Goal: Navigation & Orientation: Find specific page/section

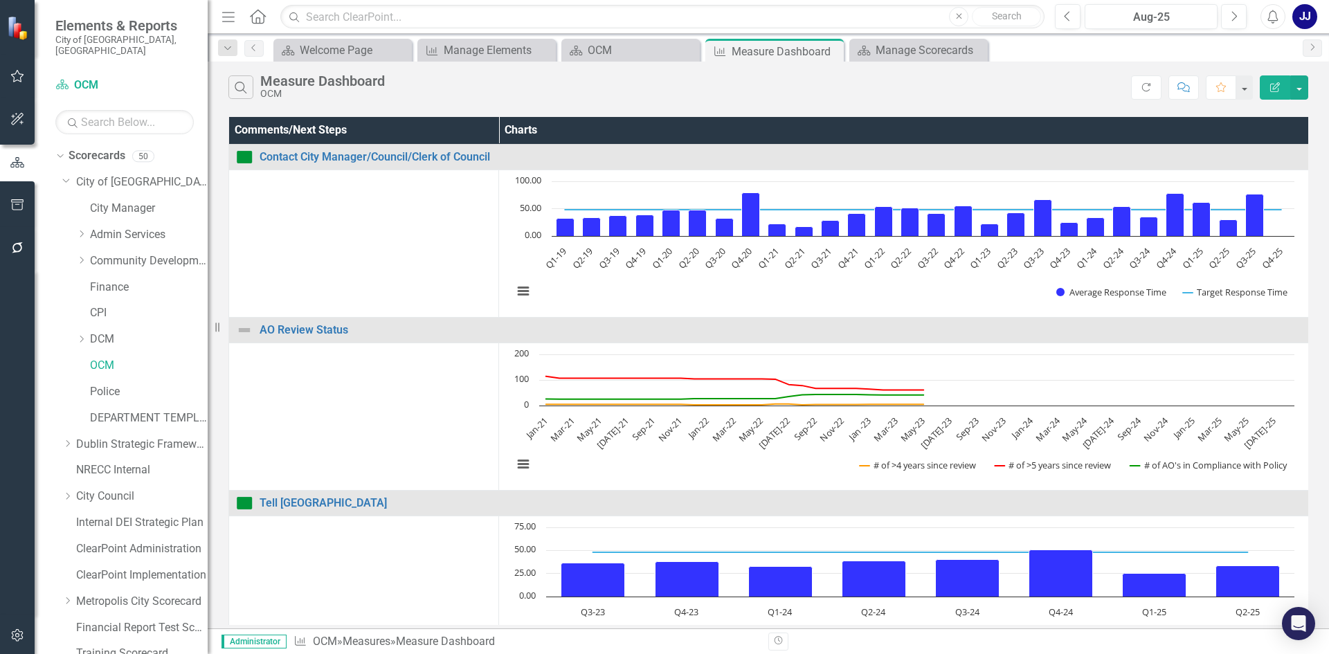
scroll to position [222, 0]
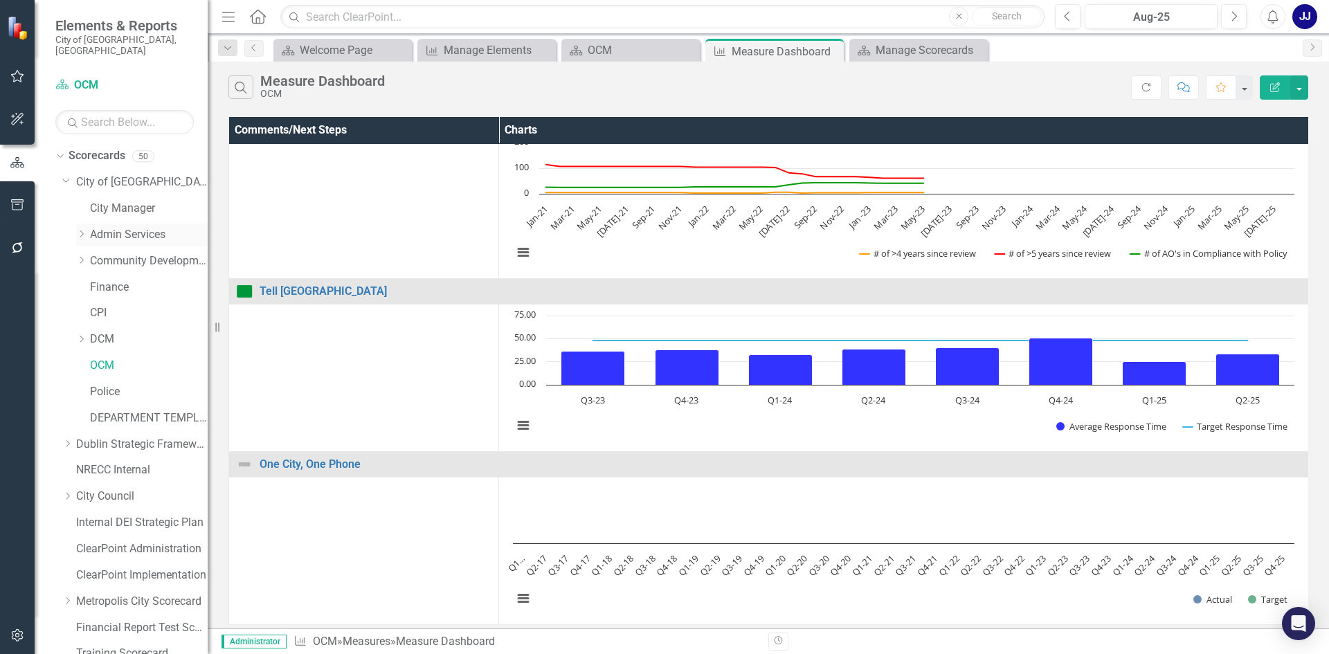
click at [84, 230] on icon "Dropdown" at bounding box center [81, 234] width 10 height 8
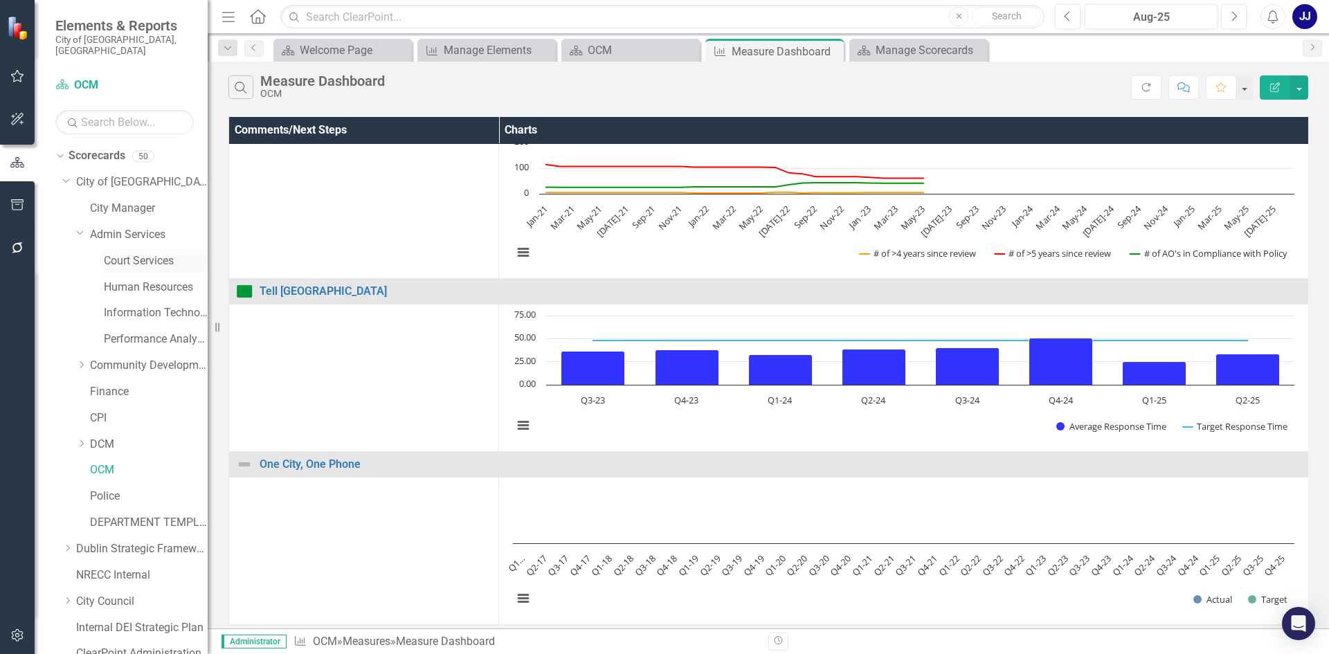
click at [149, 253] on link "Court Services" at bounding box center [156, 261] width 104 height 16
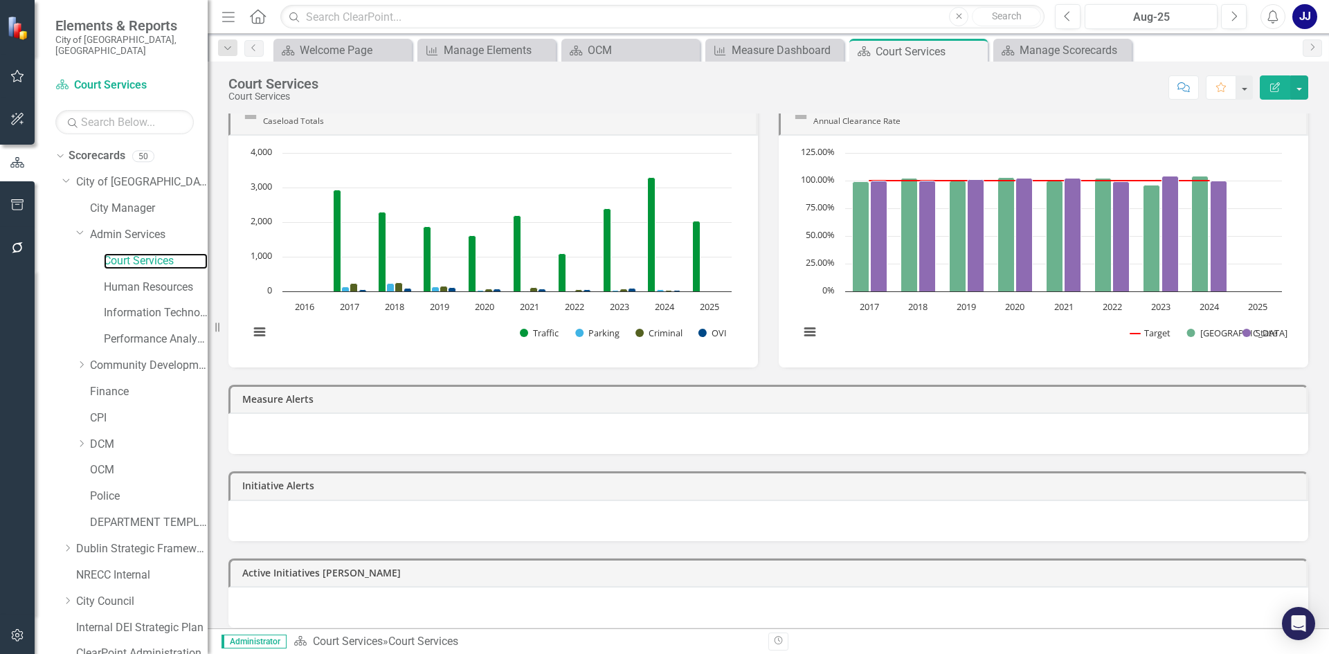
scroll to position [152, 0]
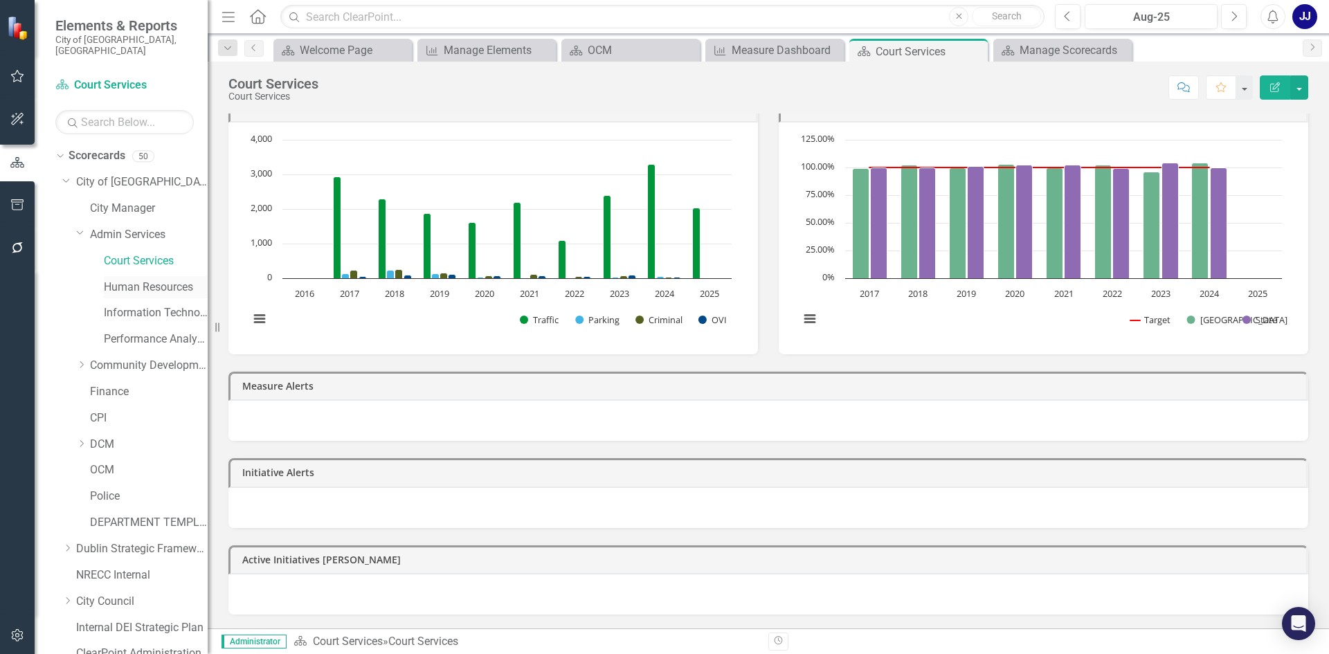
click at [127, 280] on link "Human Resources" at bounding box center [156, 288] width 104 height 16
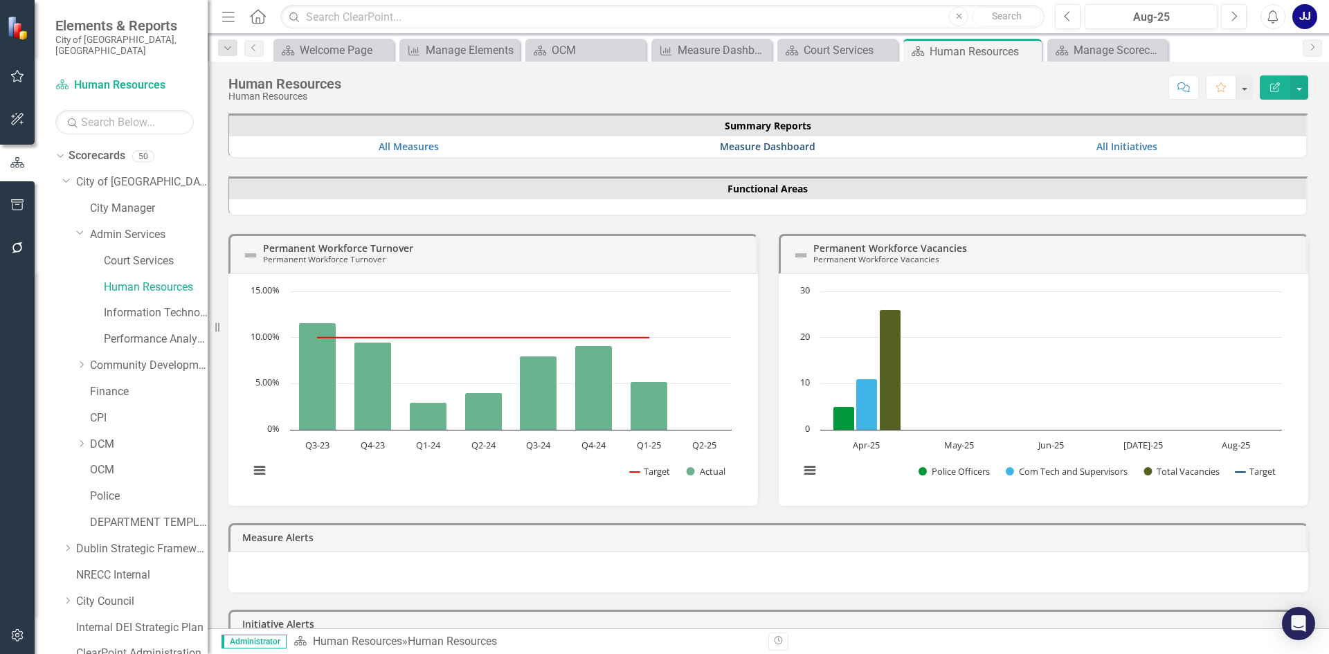
click at [743, 143] on link "Measure Dashboard" at bounding box center [768, 146] width 96 height 13
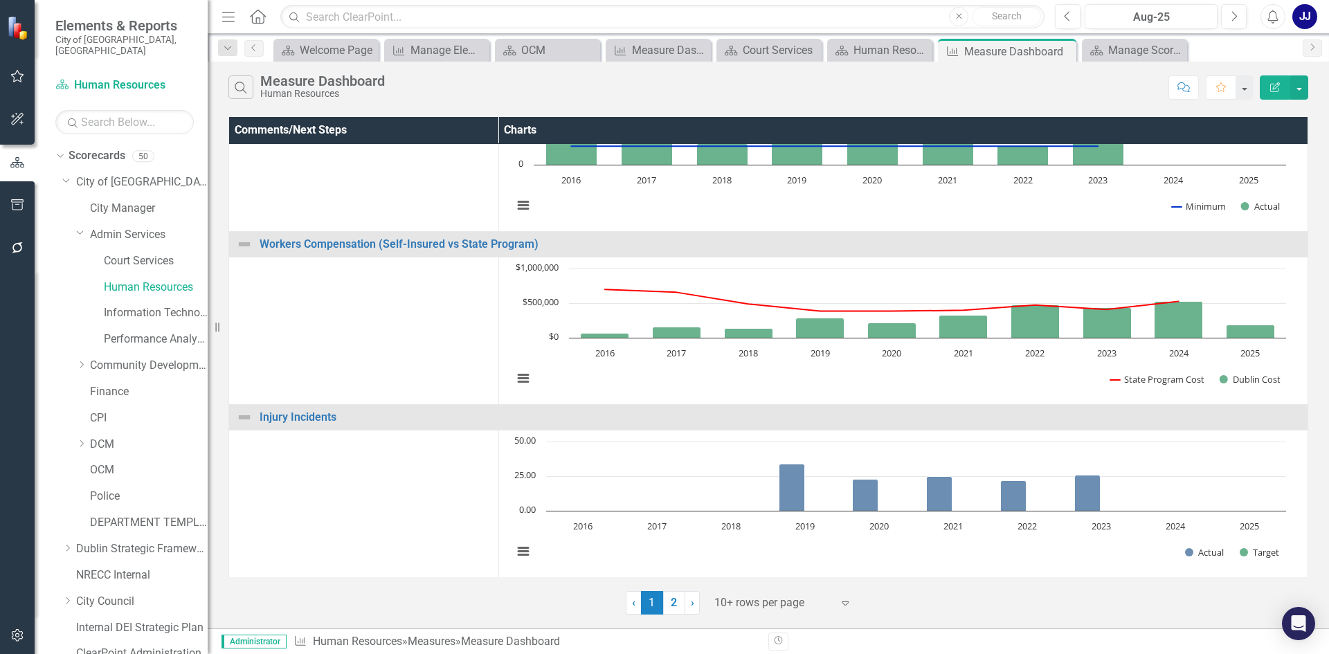
scroll to position [1272, 0]
click at [677, 594] on link "2" at bounding box center [674, 603] width 22 height 24
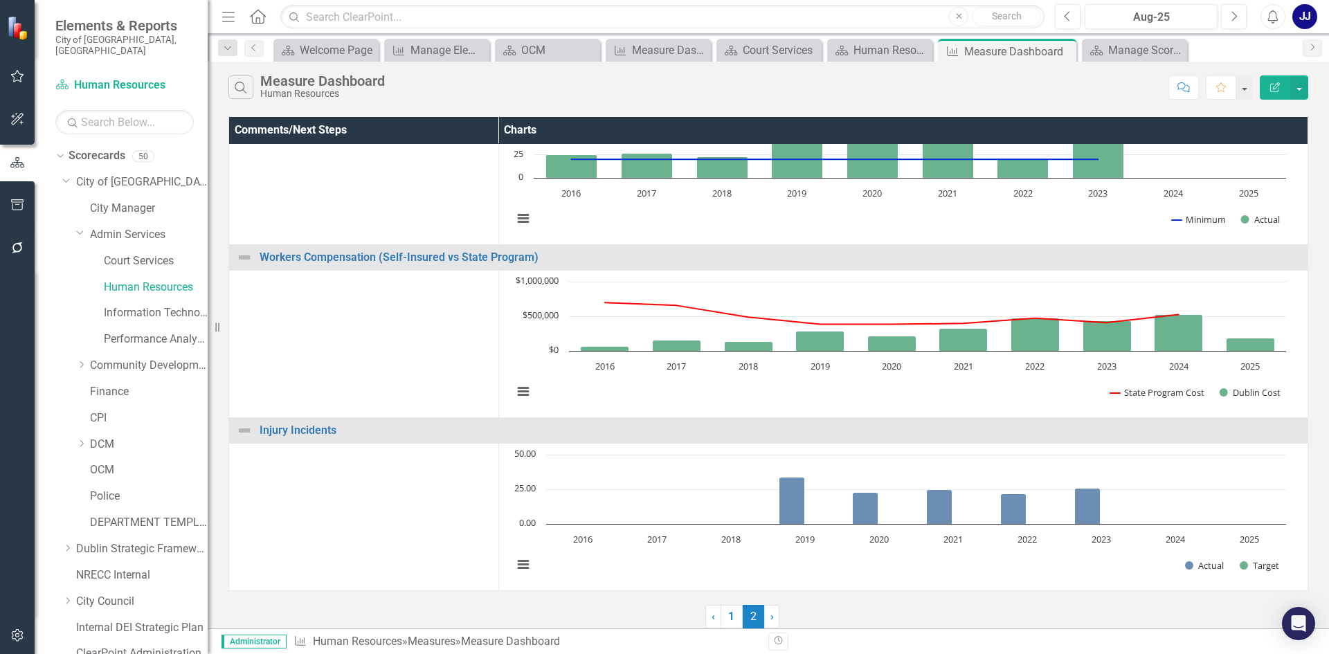
scroll to position [0, 0]
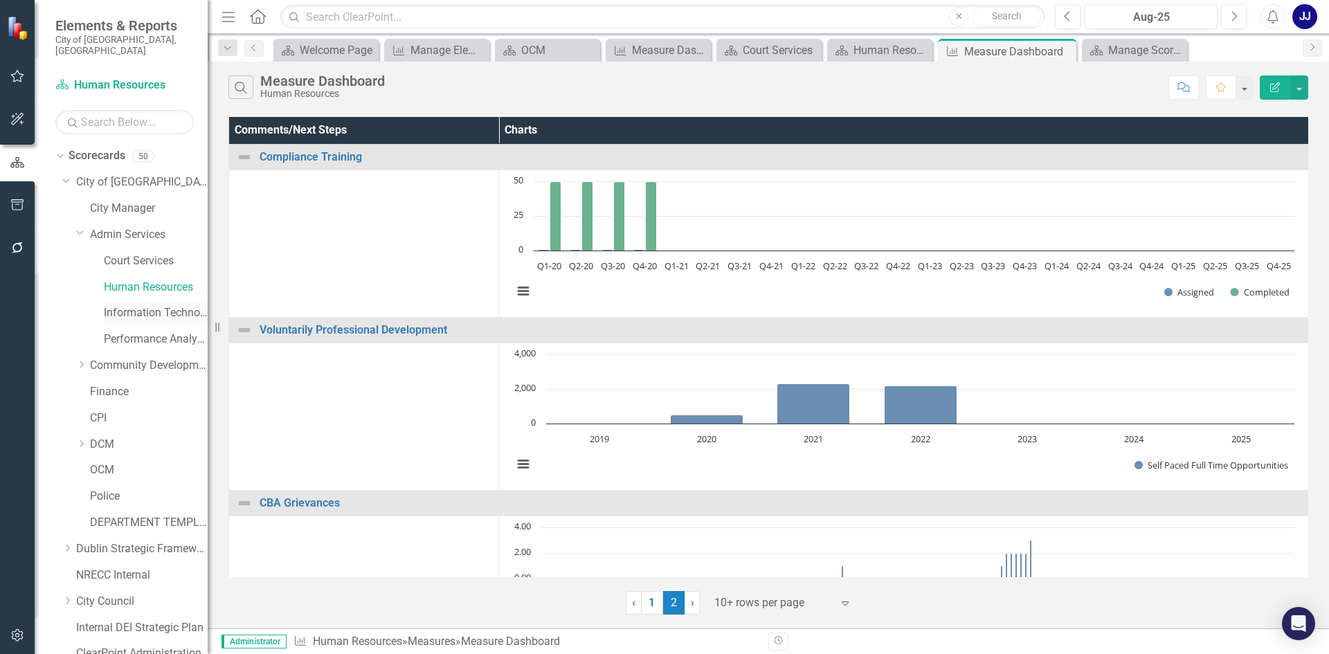
click at [116, 307] on link "Information Technology" at bounding box center [156, 313] width 104 height 16
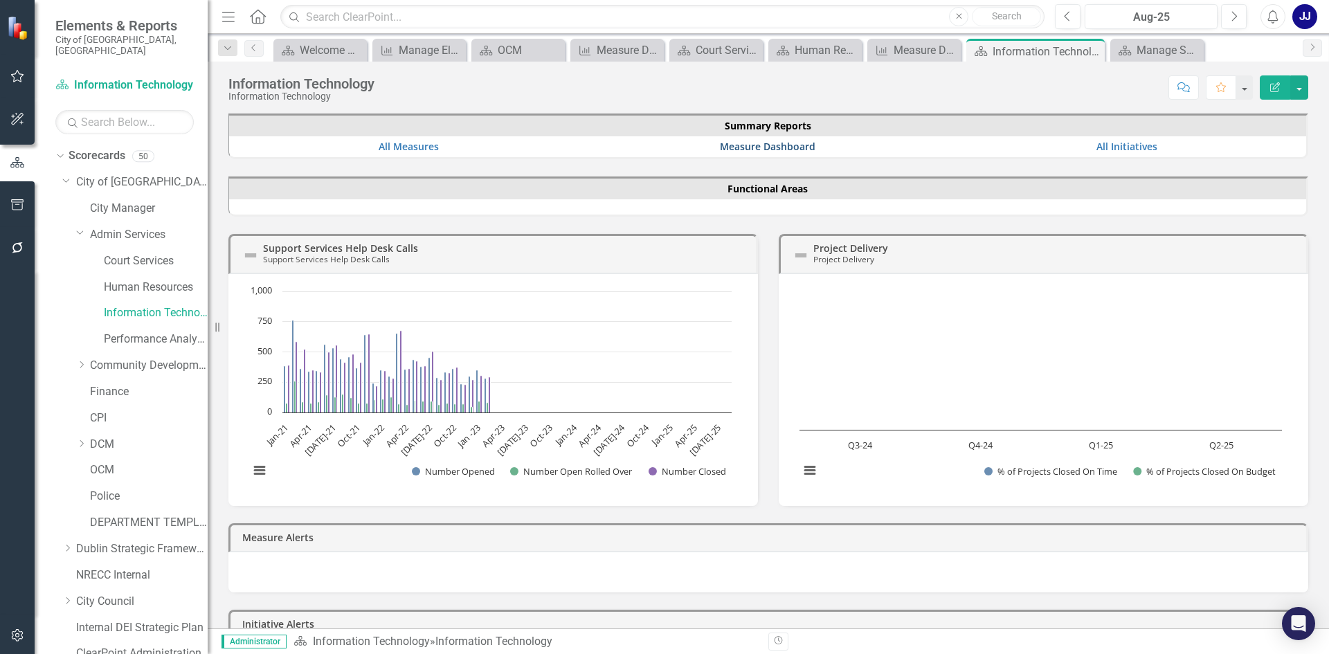
click at [727, 146] on link "Measure Dashboard" at bounding box center [768, 146] width 96 height 13
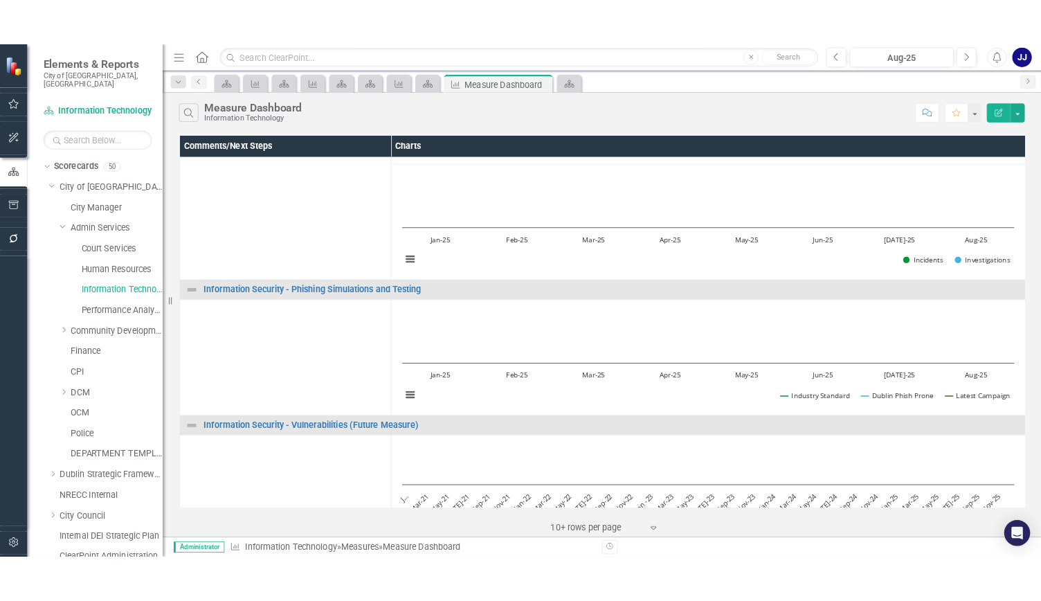
scroll to position [897, 0]
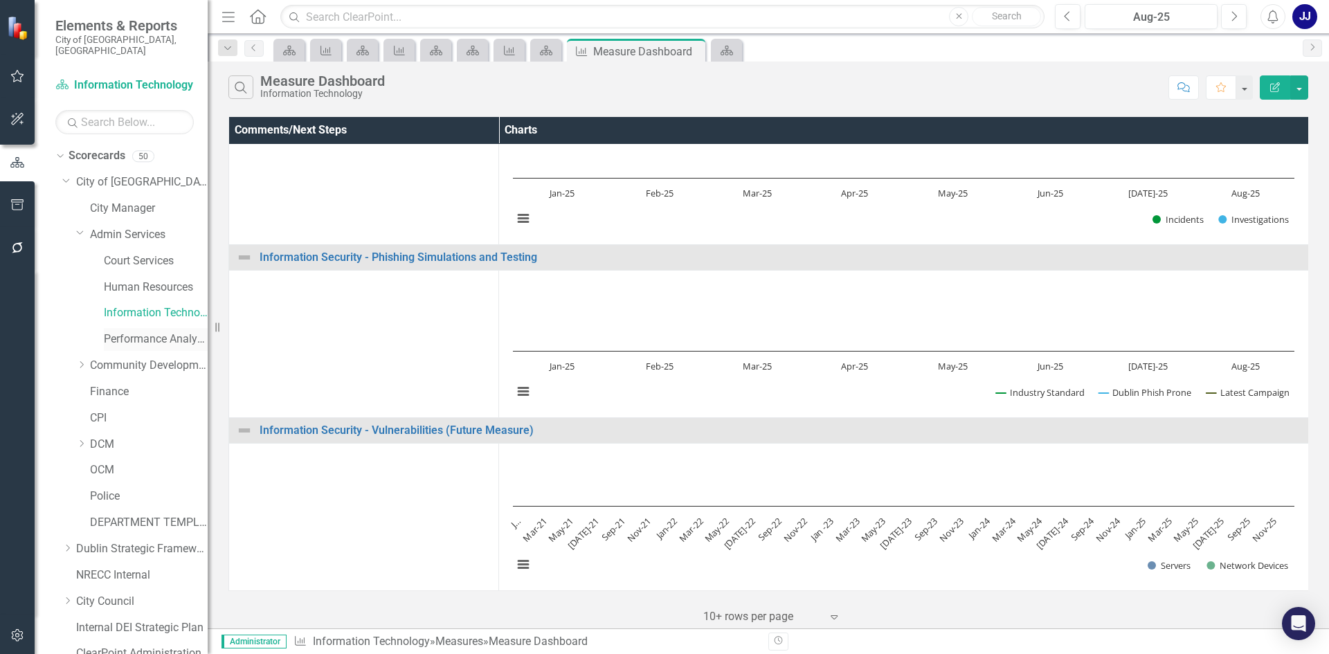
click at [156, 331] on link "Performance Analytics" at bounding box center [156, 339] width 104 height 16
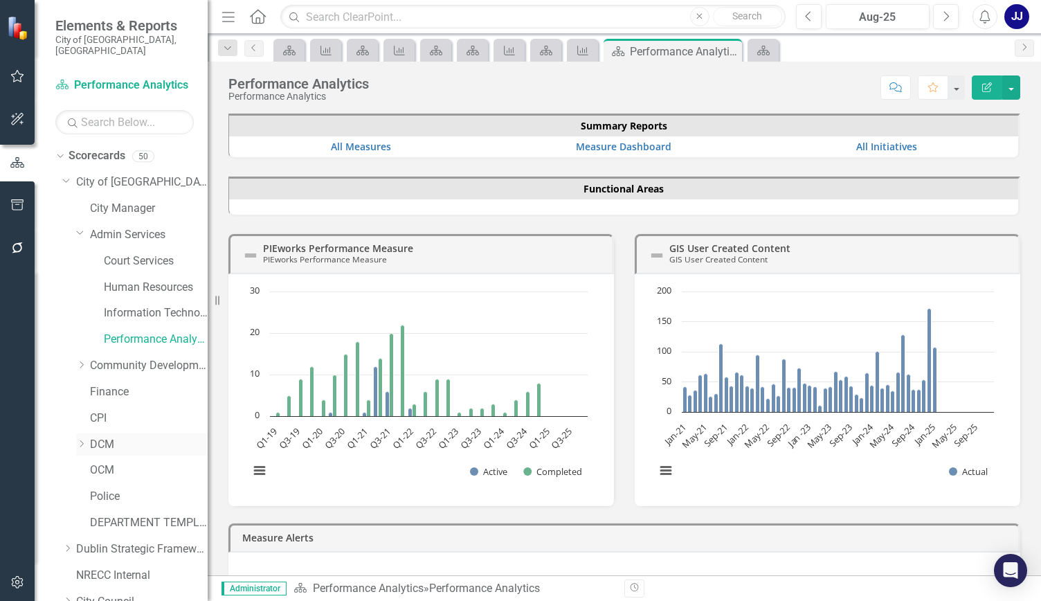
click at [82, 438] on div "Dropdown" at bounding box center [81, 444] width 10 height 12
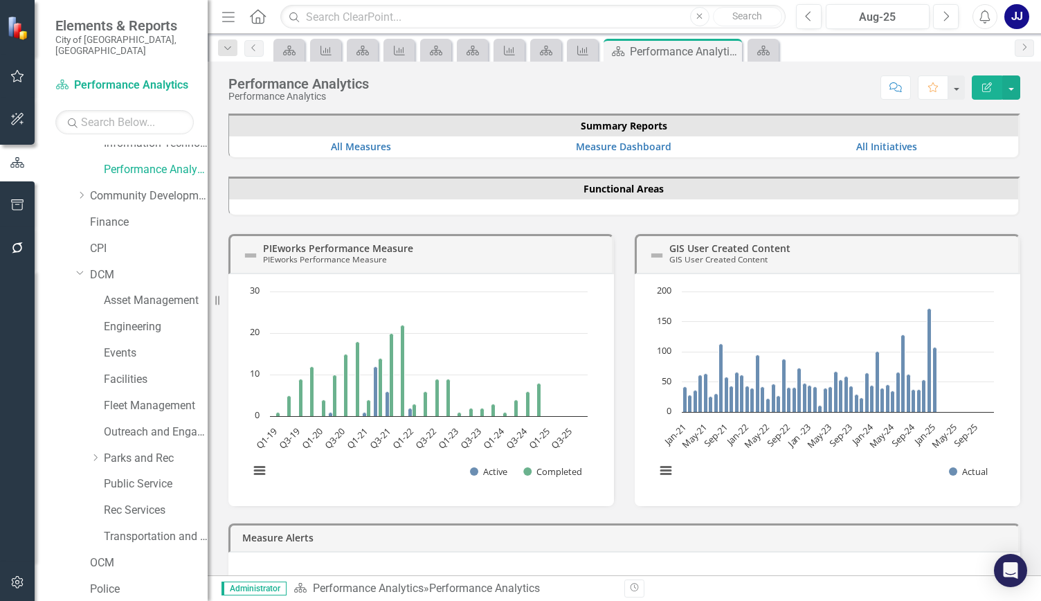
scroll to position [172, 0]
click at [121, 473] on link "Public Service" at bounding box center [156, 481] width 104 height 16
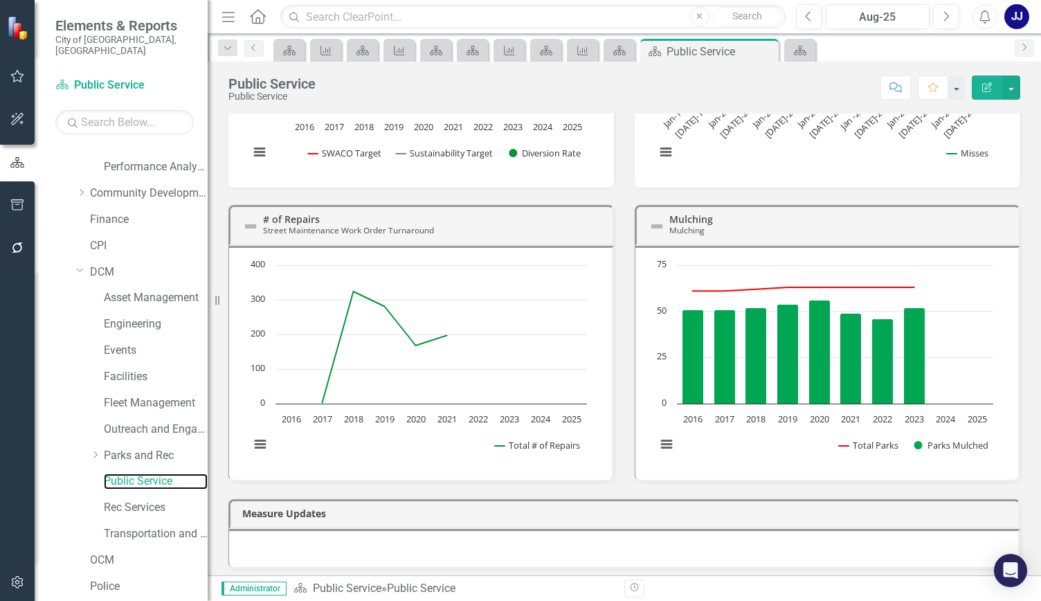
scroll to position [261, 0]
click at [137, 421] on link "Outreach and Engagement" at bounding box center [156, 429] width 104 height 16
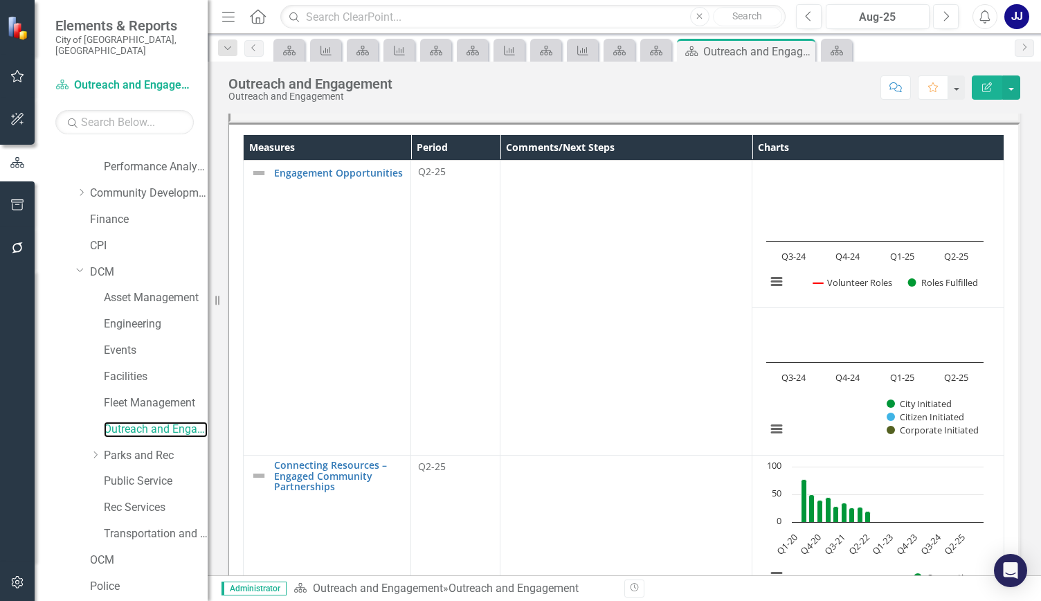
scroll to position [441, 0]
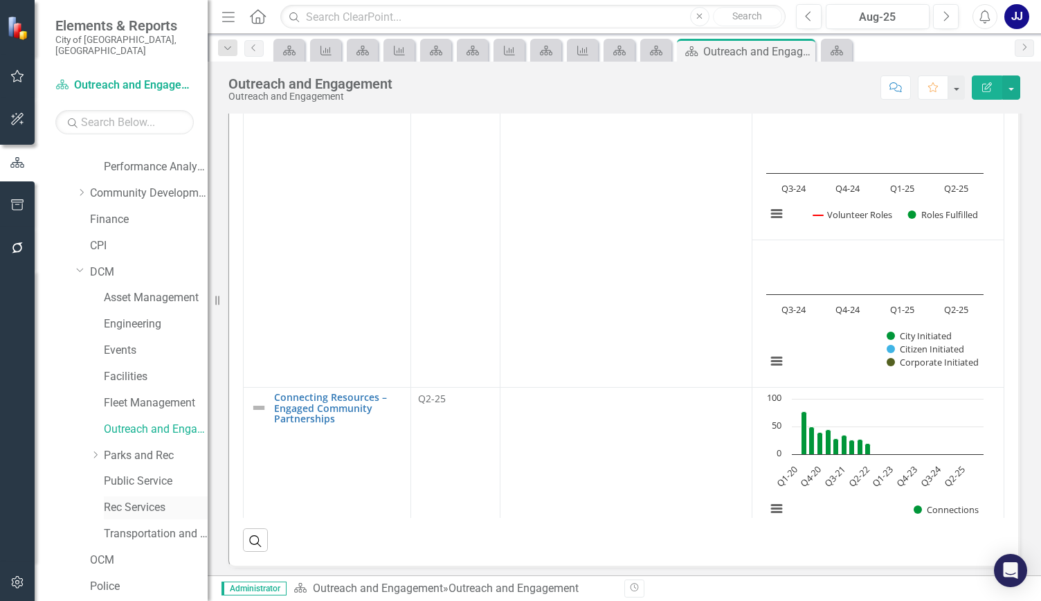
click at [140, 501] on link "Rec Services" at bounding box center [156, 508] width 104 height 16
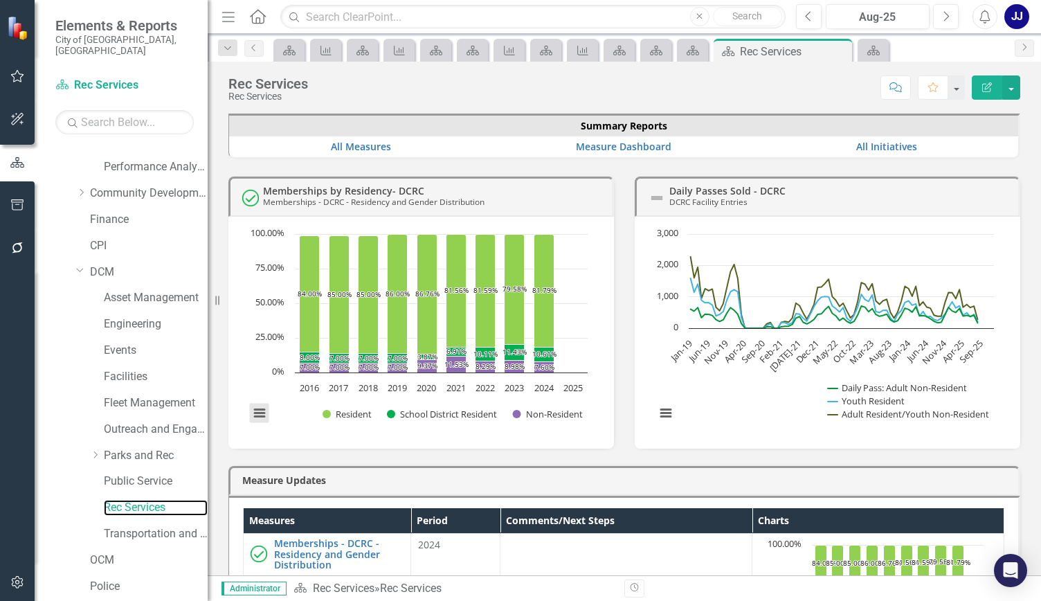
click at [261, 414] on button "View chart menu, Chart" at bounding box center [259, 412] width 19 height 19
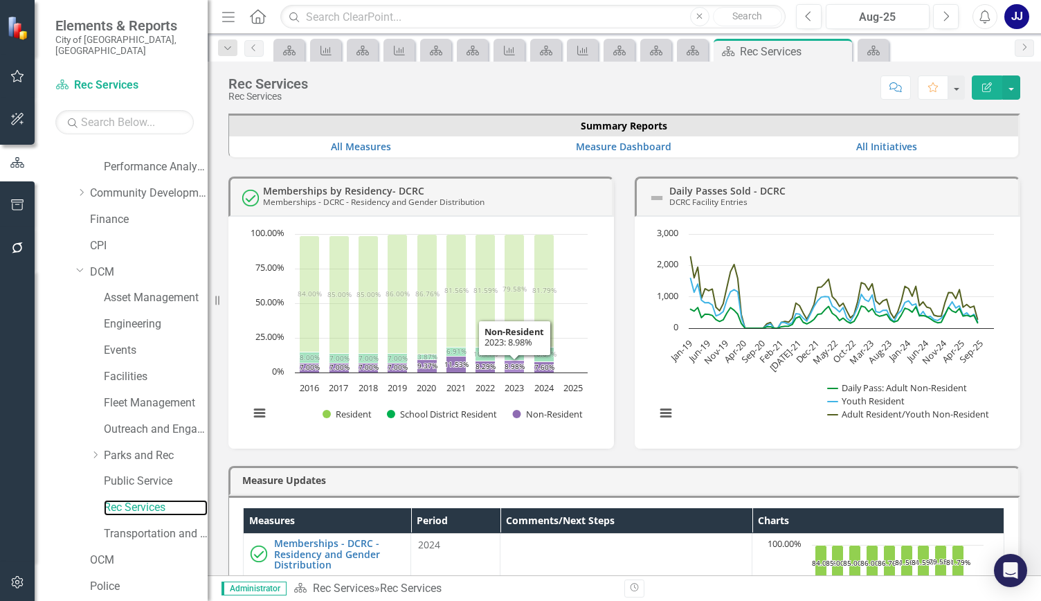
click at [525, 372] on rect "Interactive chart" at bounding box center [418, 331] width 352 height 208
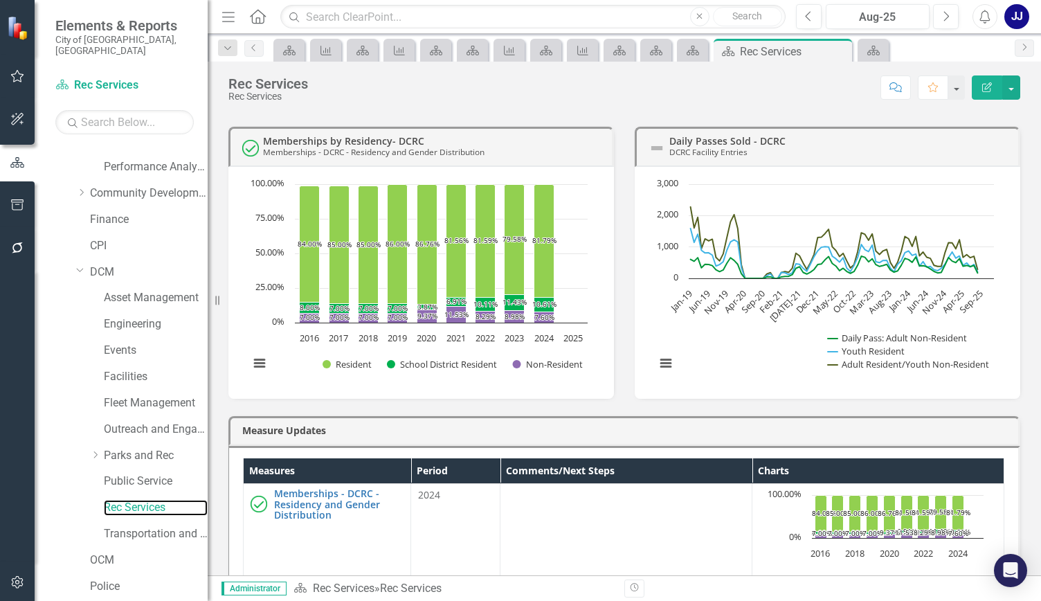
scroll to position [35, 0]
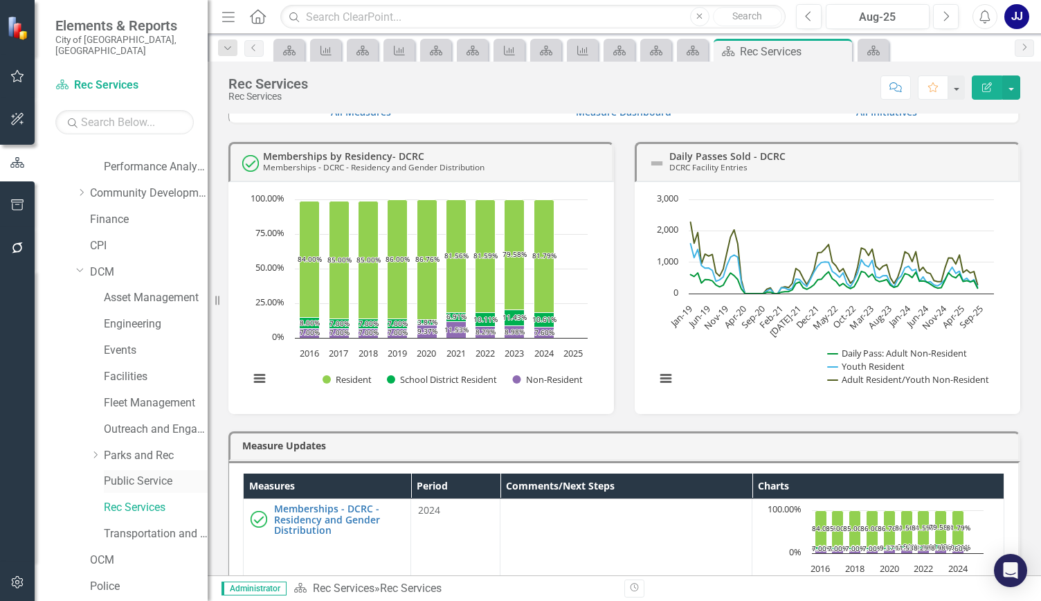
click at [152, 473] on link "Public Service" at bounding box center [156, 481] width 104 height 16
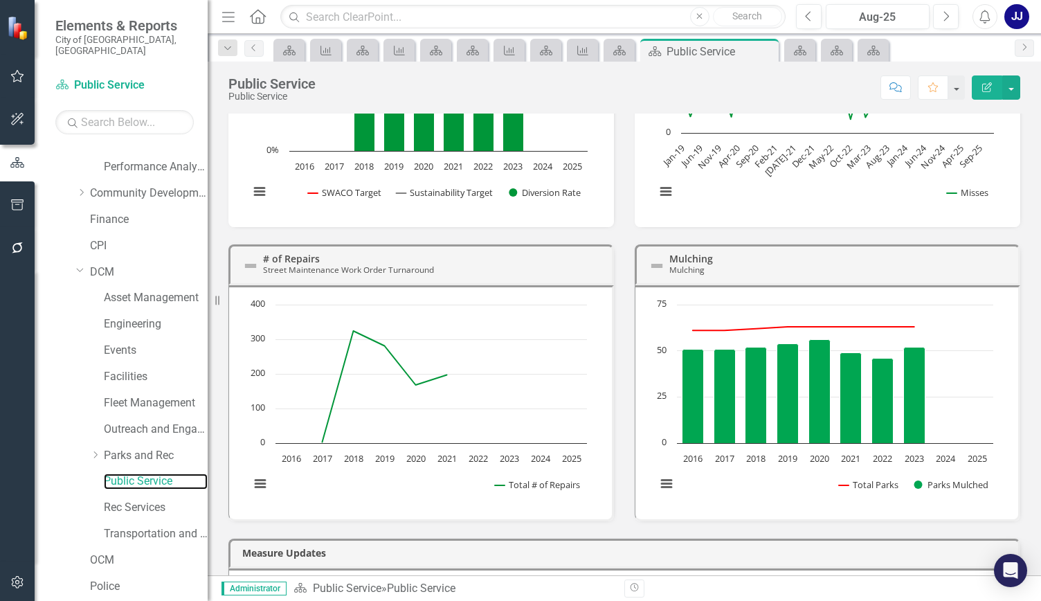
scroll to position [261, 0]
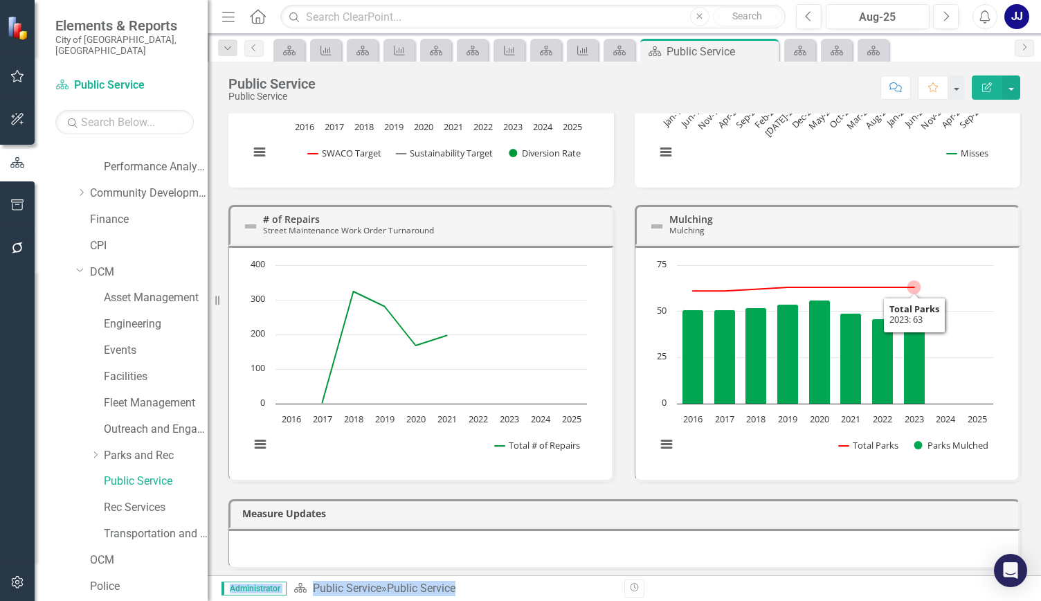
drag, startPoint x: 1040, startPoint y: 590, endPoint x: 932, endPoint y: 234, distance: 372.6
click at [932, 234] on div "Menu Home Search Close Search Previous Aug-25 Next Alerts JJ User Edit Profile …" at bounding box center [624, 300] width 833 height 601
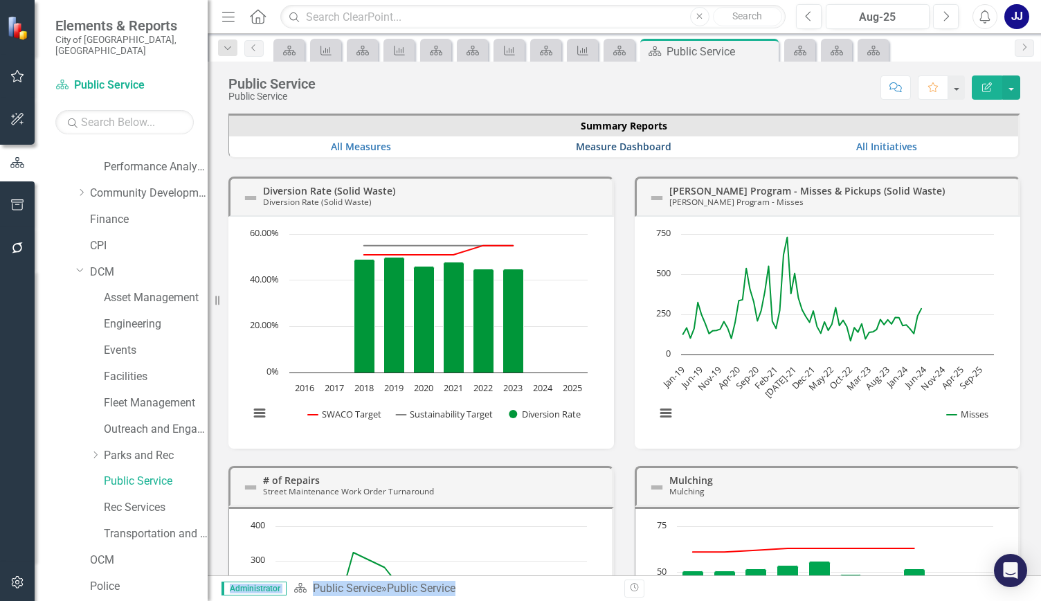
click at [657, 142] on link "Measure Dashboard" at bounding box center [624, 146] width 96 height 13
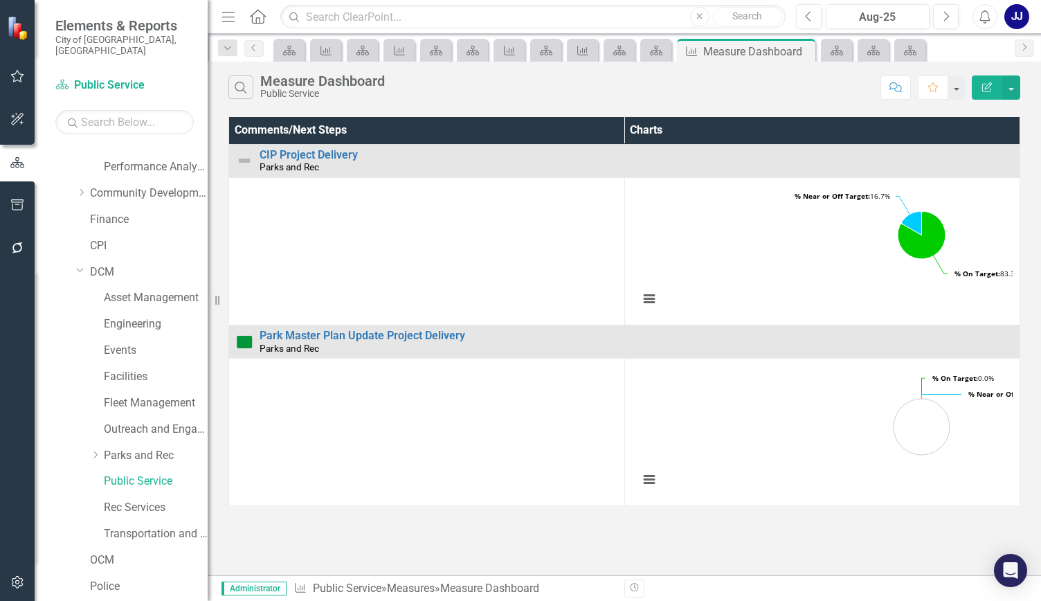
click at [1040, 125] on div "Comments/Next Steps Charts CIP Project Delivery Parks and Rec Link Map View Lin…" at bounding box center [624, 311] width 833 height 396
drag, startPoint x: 803, startPoint y: 51, endPoint x: 590, endPoint y: 54, distance: 212.5
click at [0, 0] on icon "Close" at bounding box center [0, 0] width 0 height 0
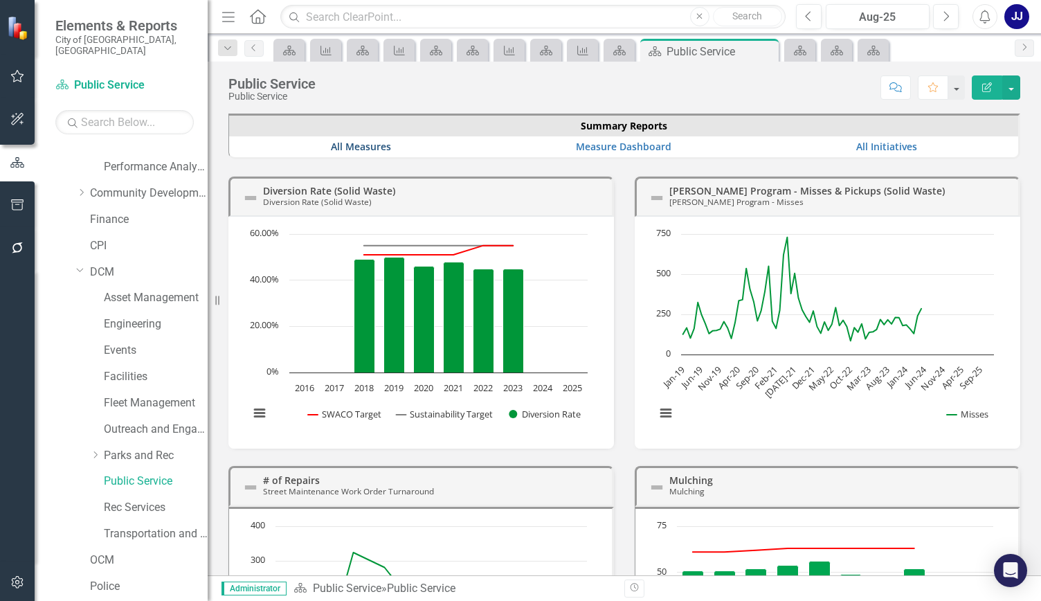
click at [369, 148] on link "All Measures" at bounding box center [361, 146] width 60 height 13
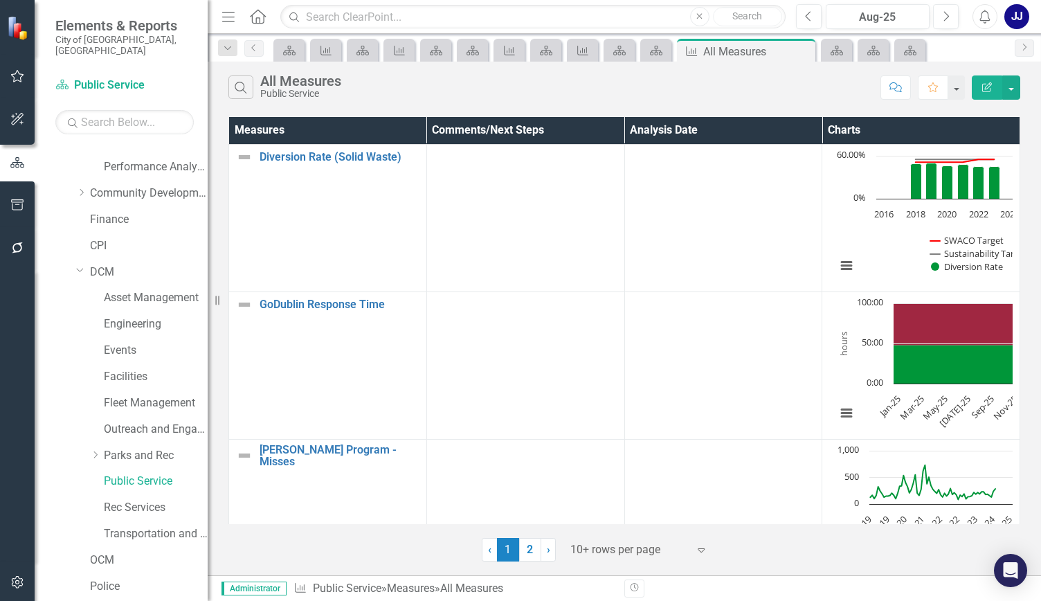
click at [927, 322] on icon "Interactive chart" at bounding box center [963, 324] width 140 height 42
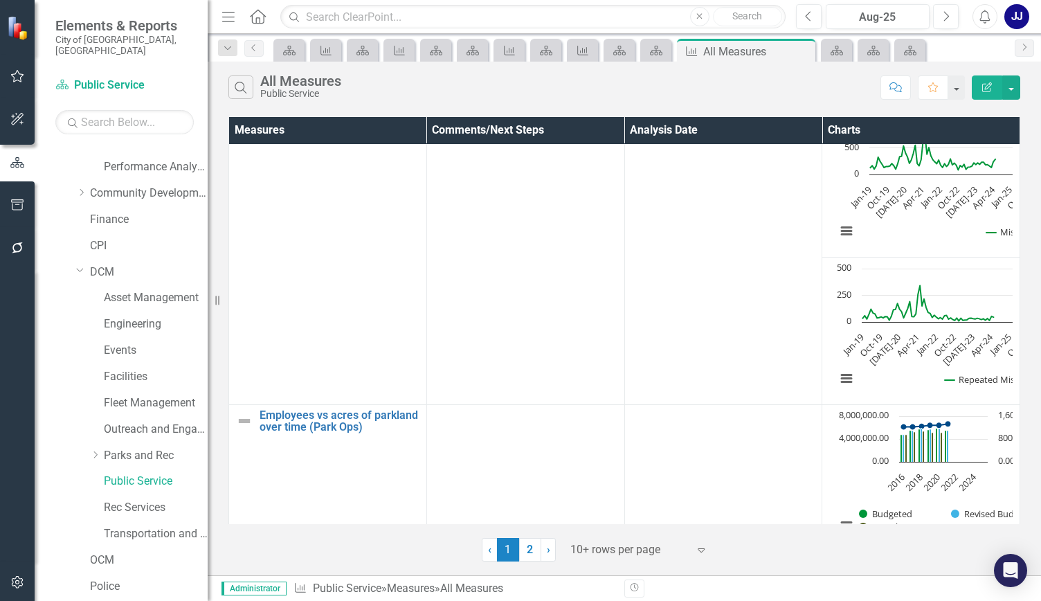
scroll to position [359, 0]
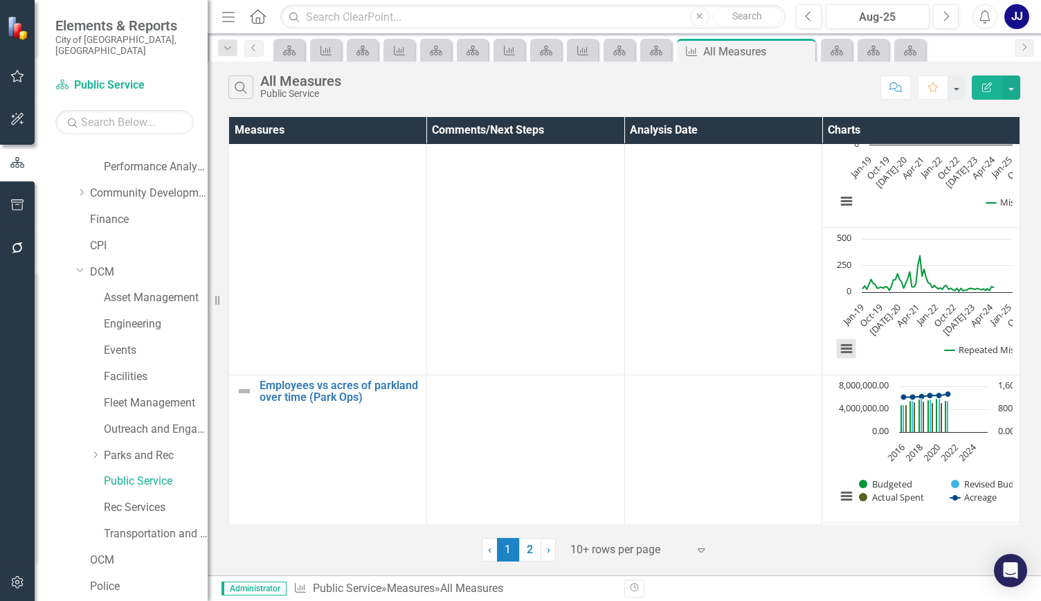
click at [837, 348] on button "View chart menu, Chart" at bounding box center [846, 348] width 19 height 19
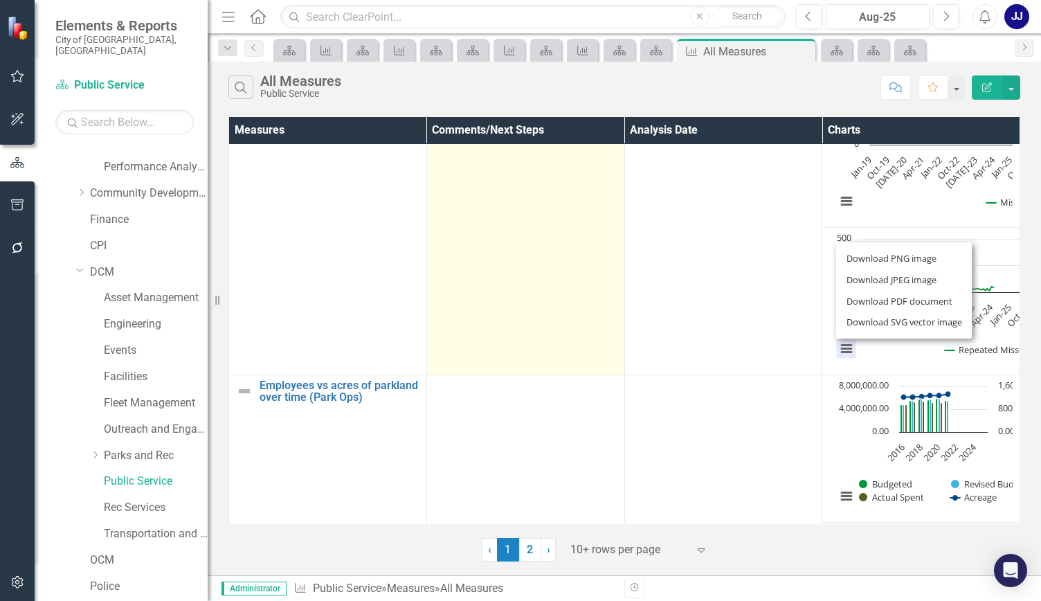
click at [558, 294] on td at bounding box center [525, 227] width 198 height 295
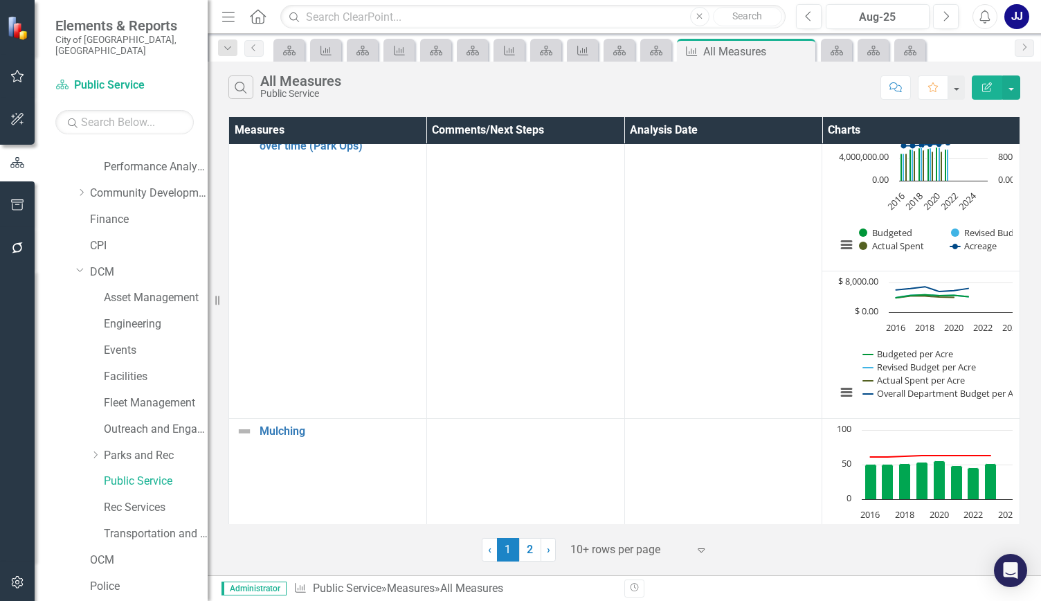
scroll to position [530, 0]
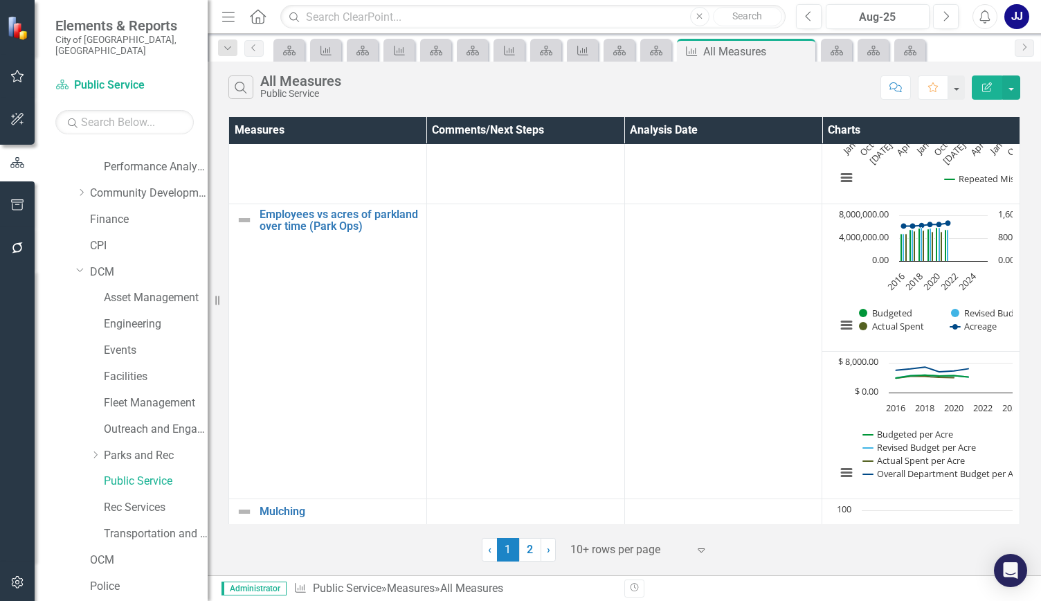
drag, startPoint x: 1018, startPoint y: 279, endPoint x: 1040, endPoint y: 277, distance: 22.2
click at [1040, 277] on div "Measures Comments/Next Steps Analysis Date Charts Diversion Rate (Solid Waste) …" at bounding box center [624, 337] width 833 height 448
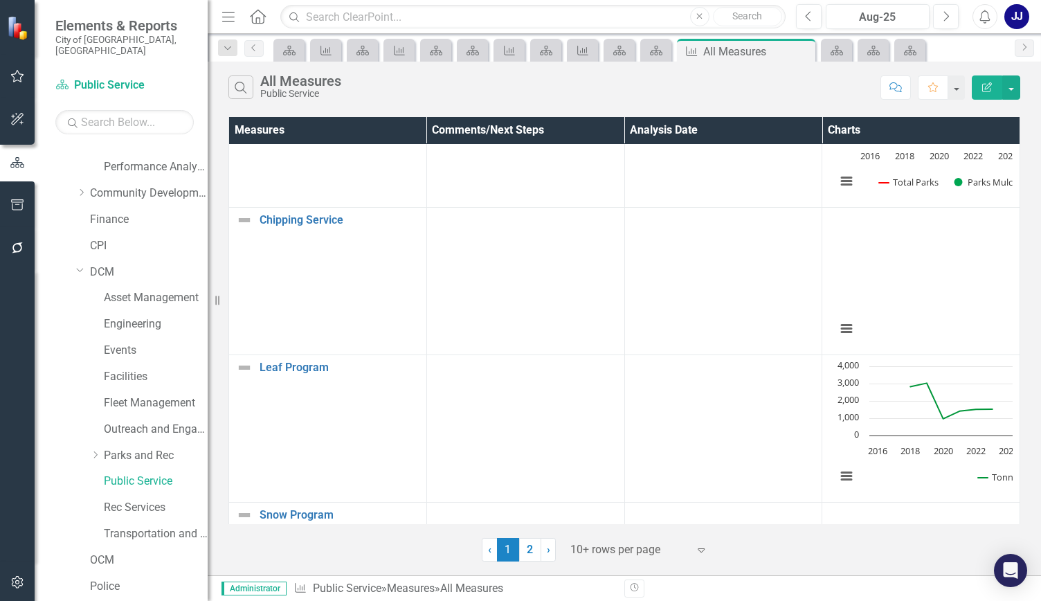
scroll to position [1102, 0]
